Goal: Task Accomplishment & Management: Use online tool/utility

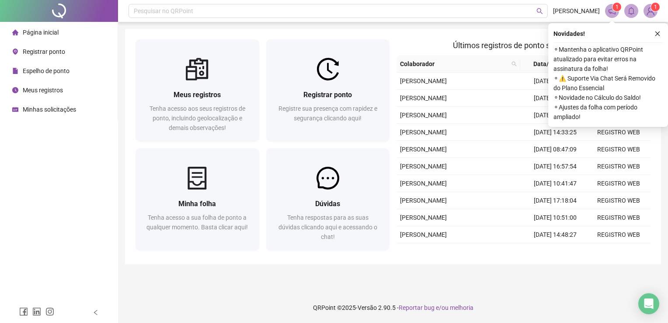
click at [664, 31] on div "Novidades ! ⚬ Mantenha o aplicativo QRPoint atualizado para evitar erros na ass…" at bounding box center [609, 75] width 120 height 104
click at [661, 31] on button "button" at bounding box center [658, 33] width 10 height 10
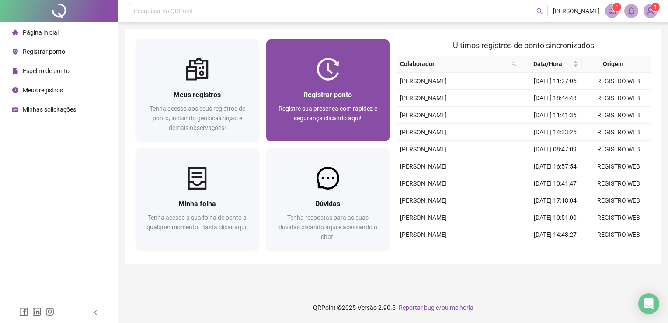
click at [357, 59] on div at bounding box center [328, 69] width 124 height 23
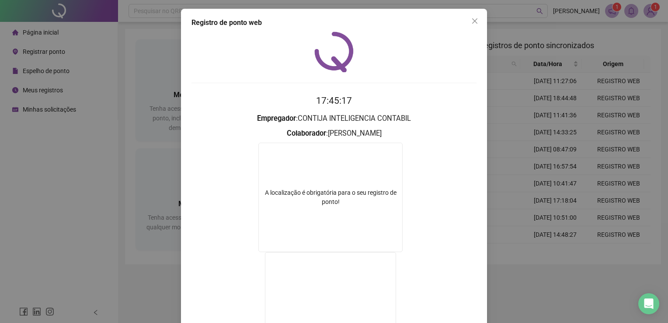
click at [555, 104] on div "Registro de ponto web 17:45:17 Empregador : CONTIJA INTELIGENCIA CONTABIL Colab…" at bounding box center [334, 161] width 668 height 323
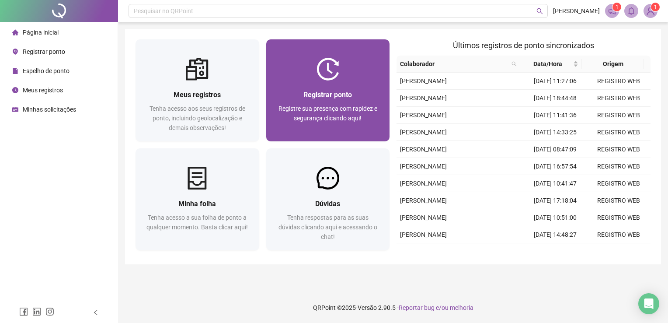
click at [303, 119] on span "Registre sua presença com rapidez e segurança clicando aqui!" at bounding box center [328, 113] width 99 height 17
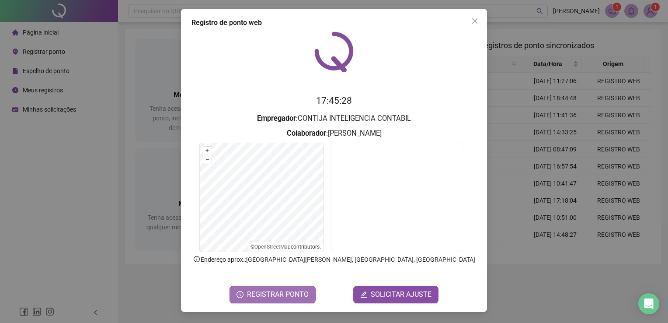
click at [288, 291] on span "REGISTRAR PONTO" at bounding box center [278, 294] width 62 height 10
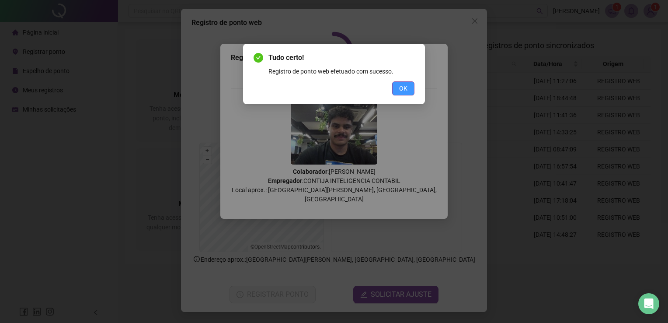
click at [414, 92] on div "Tudo certo! Registro de ponto web efetuado com sucesso. OK" at bounding box center [334, 74] width 182 height 60
click at [411, 89] on button "OK" at bounding box center [403, 88] width 22 height 14
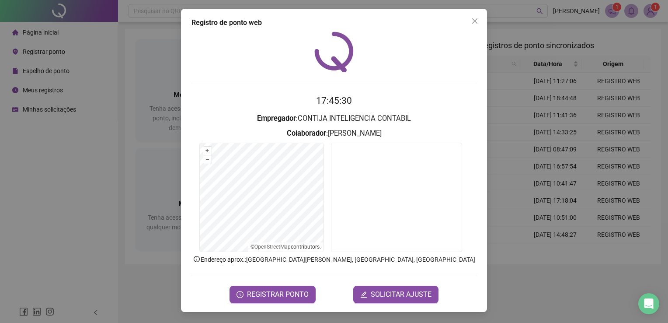
click at [516, 115] on div "Registro de ponto web 17:45:30 Empregador : CONTIJA INTELIGENCIA CONTABIL Colab…" at bounding box center [334, 161] width 668 height 323
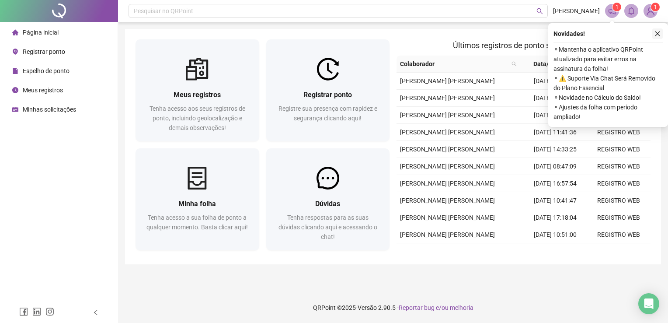
click at [656, 34] on icon "close" at bounding box center [658, 34] width 6 height 6
